Goal: Information Seeking & Learning: Learn about a topic

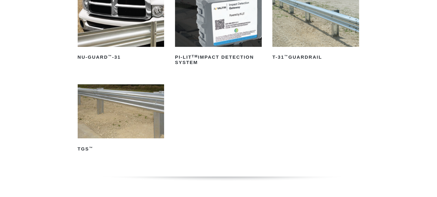
scroll to position [138, 0]
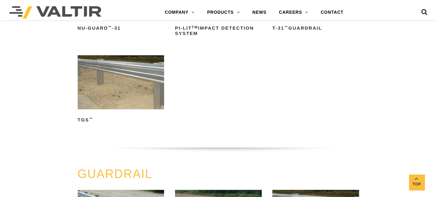
click at [403, 110] on div "MASH GUARDRAIL NU-GUARD ™ -31 Read more PI-LIT TM Impact Detection System Read …" at bounding box center [218, 54] width 437 height 226
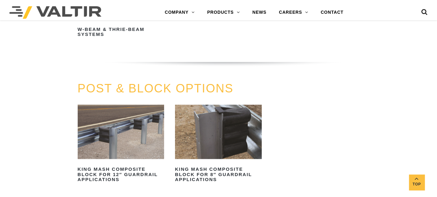
scroll to position [554, 0]
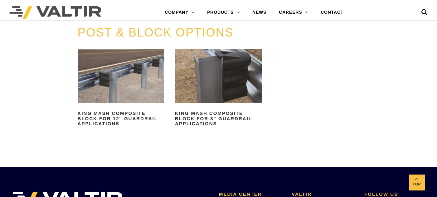
click at [223, 84] on img at bounding box center [218, 76] width 87 height 54
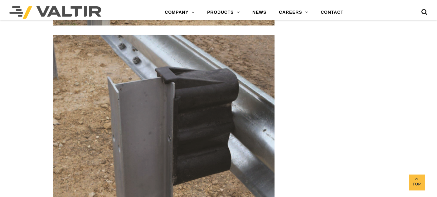
scroll to position [1177, 0]
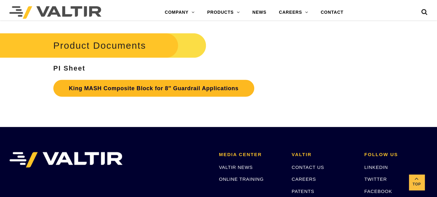
click at [131, 87] on link "King MASH Composite Block for 8″ Guardrail Applications" at bounding box center [153, 88] width 201 height 17
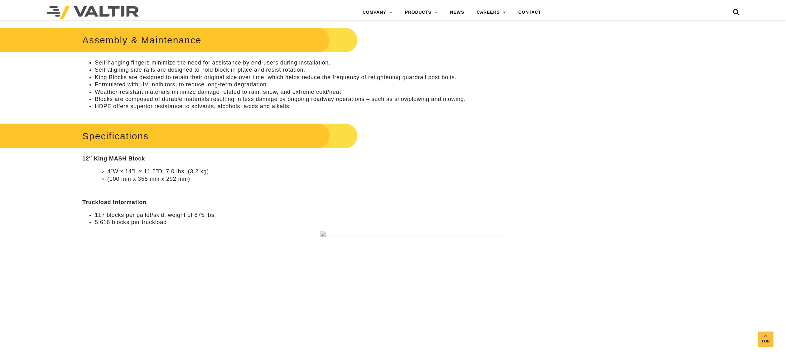
scroll to position [561, 0]
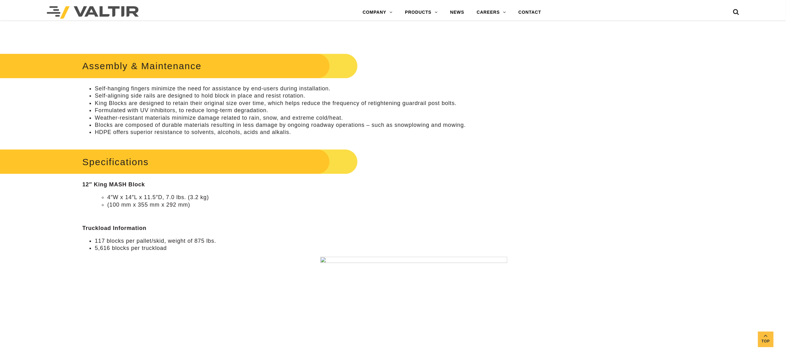
scroll to position [436, 0]
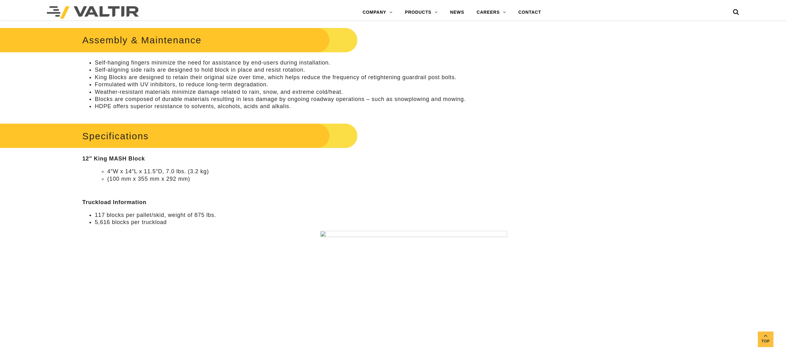
click at [324, 240] on img at bounding box center [413, 327] width 187 height 193
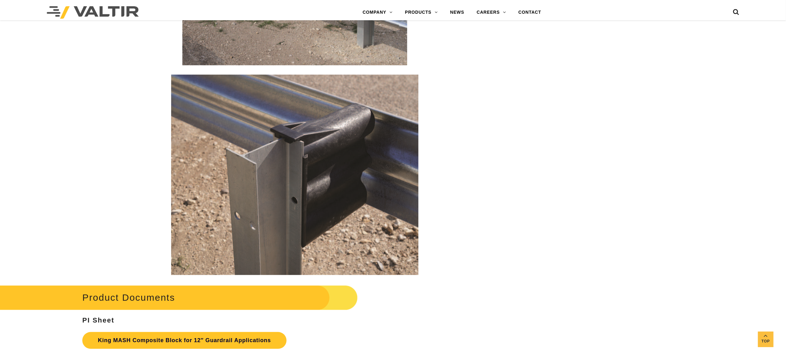
scroll to position [1433, 0]
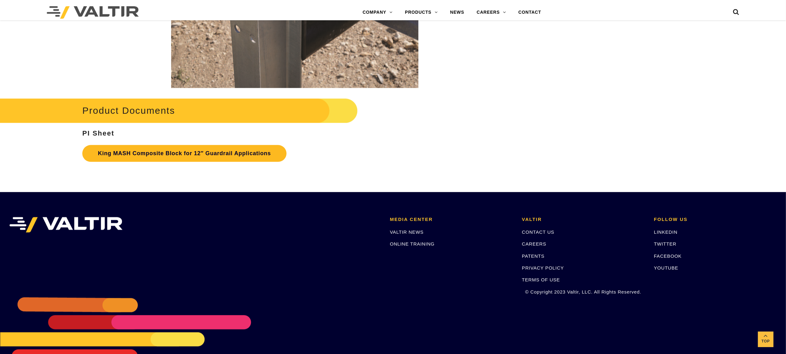
click at [165, 162] on link "King MASH Composite Block for 12″ Guardrail Applications" at bounding box center [184, 153] width 204 height 17
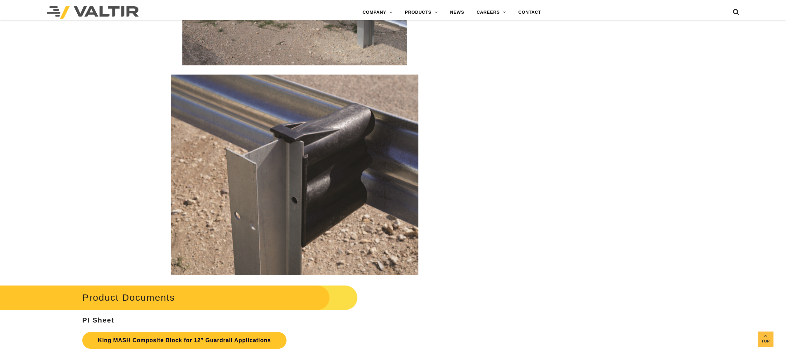
scroll to position [1371, 0]
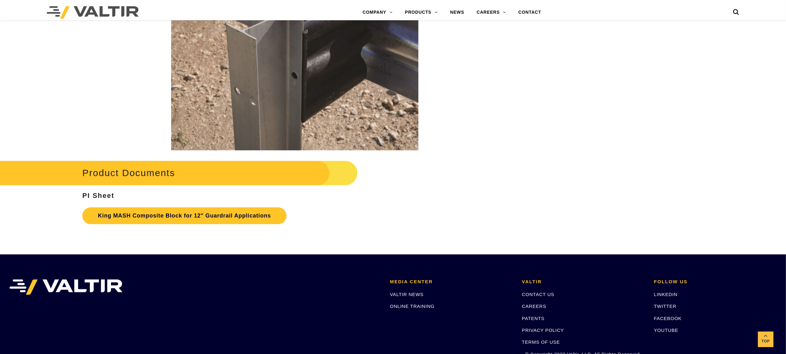
click at [95, 87] on dt at bounding box center [294, 50] width 425 height 200
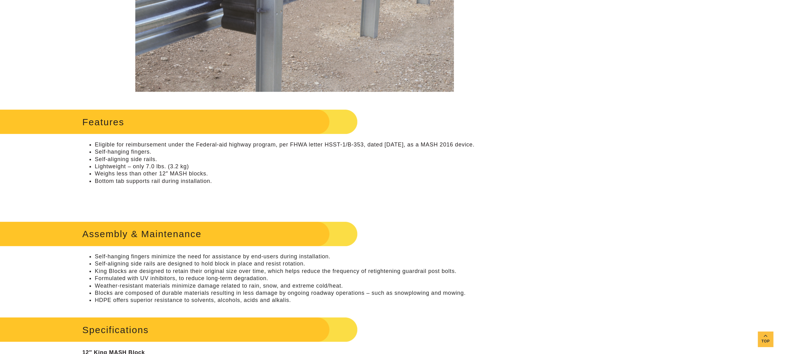
scroll to position [125, 0]
